Goal: Information Seeking & Learning: Learn about a topic

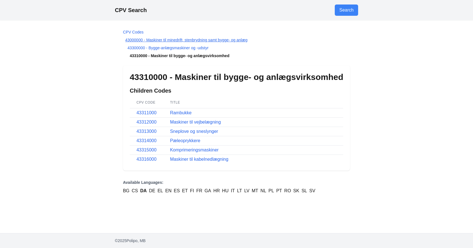
click at [138, 40] on link "43000000 - Maskiner til minedrift, stenbrydning samt bygge- og anlæg" at bounding box center [186, 40] width 122 height 5
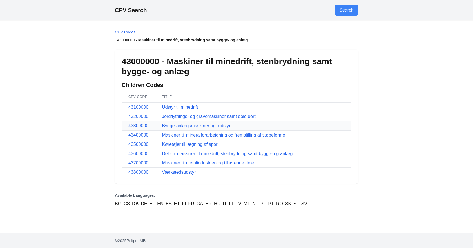
click at [131, 126] on link "43300000" at bounding box center [138, 125] width 20 height 5
